Goal: Task Accomplishment & Management: Manage account settings

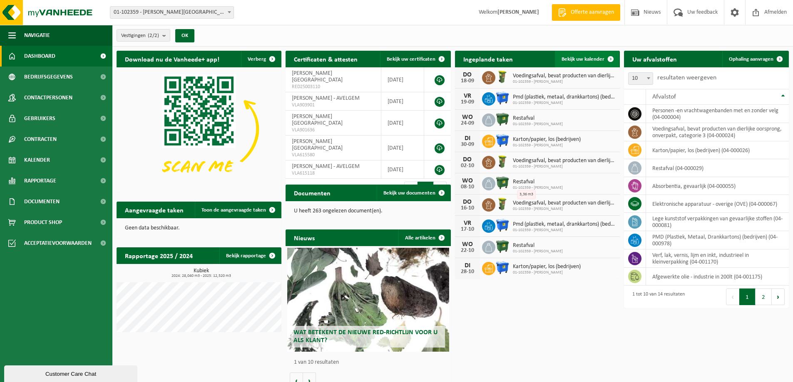
click at [588, 61] on span "Bekijk uw kalender" at bounding box center [582, 59] width 43 height 5
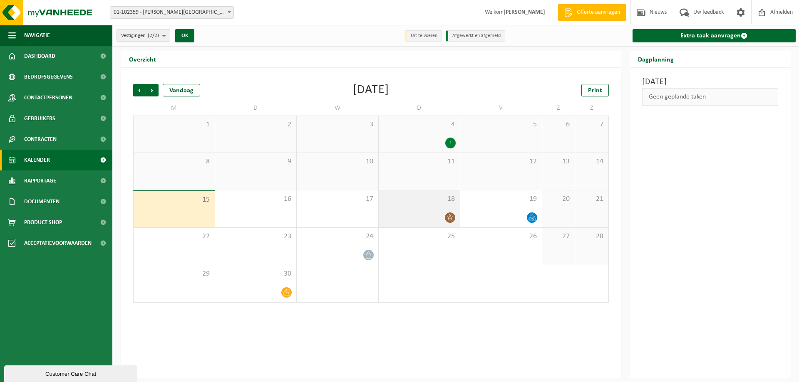
click at [453, 216] on icon at bounding box center [450, 217] width 7 height 7
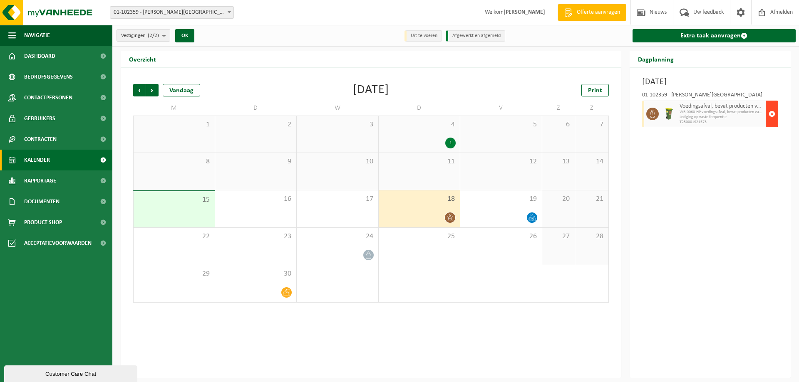
click at [770, 111] on span "button" at bounding box center [772, 114] width 7 height 17
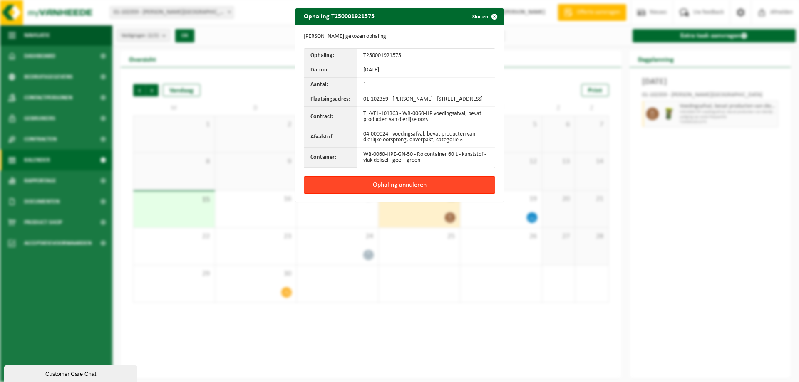
click at [416, 191] on button "Ophaling annuleren" at bounding box center [399, 184] width 191 height 17
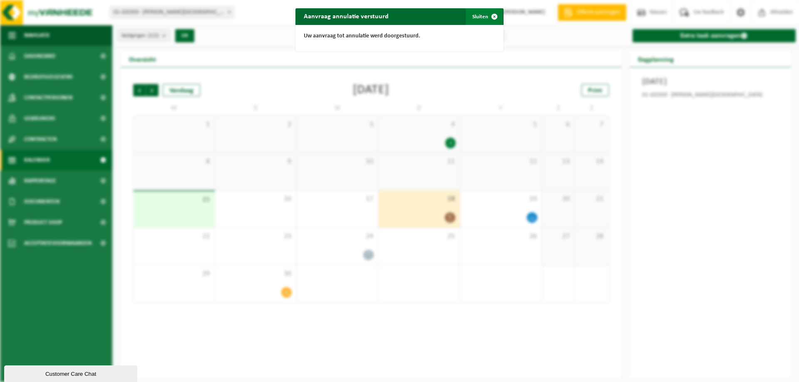
click at [480, 15] on button "Sluiten" at bounding box center [484, 16] width 37 height 17
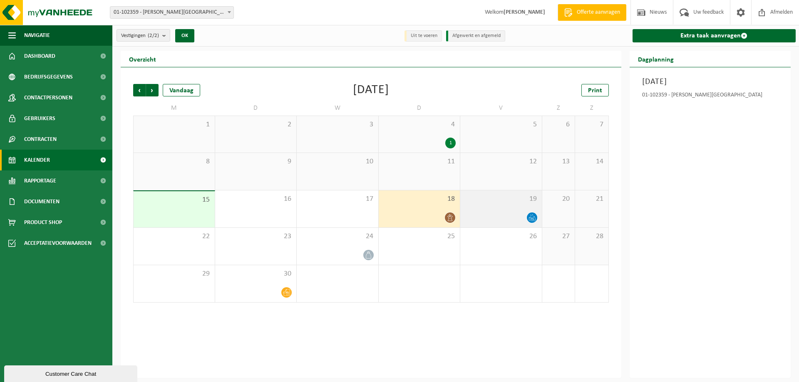
click at [531, 215] on icon at bounding box center [531, 216] width 3 height 4
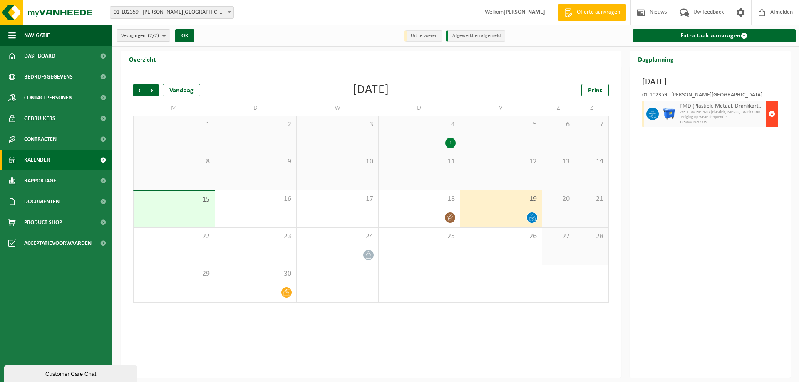
click at [770, 111] on span "button" at bounding box center [772, 114] width 7 height 17
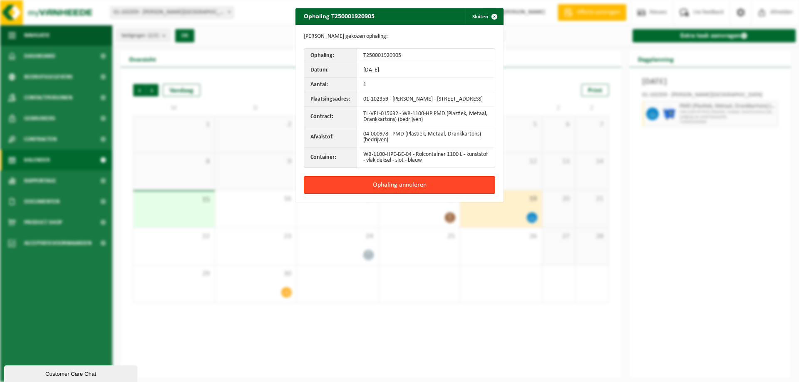
click at [414, 190] on button "Ophaling annuleren" at bounding box center [399, 184] width 191 height 17
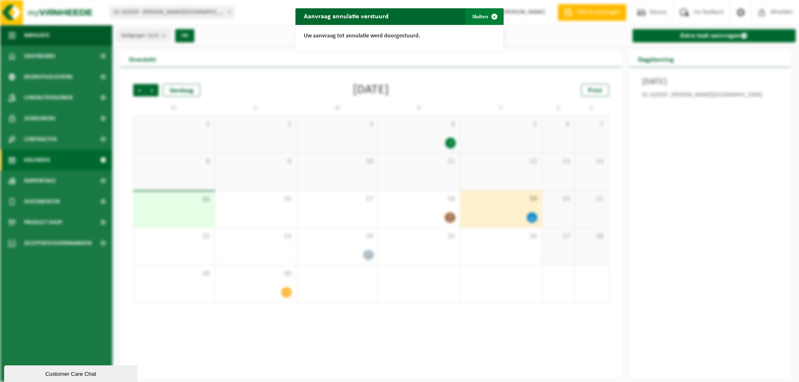
click at [473, 15] on button "Sluiten" at bounding box center [484, 16] width 37 height 17
